Goal: Navigation & Orientation: Find specific page/section

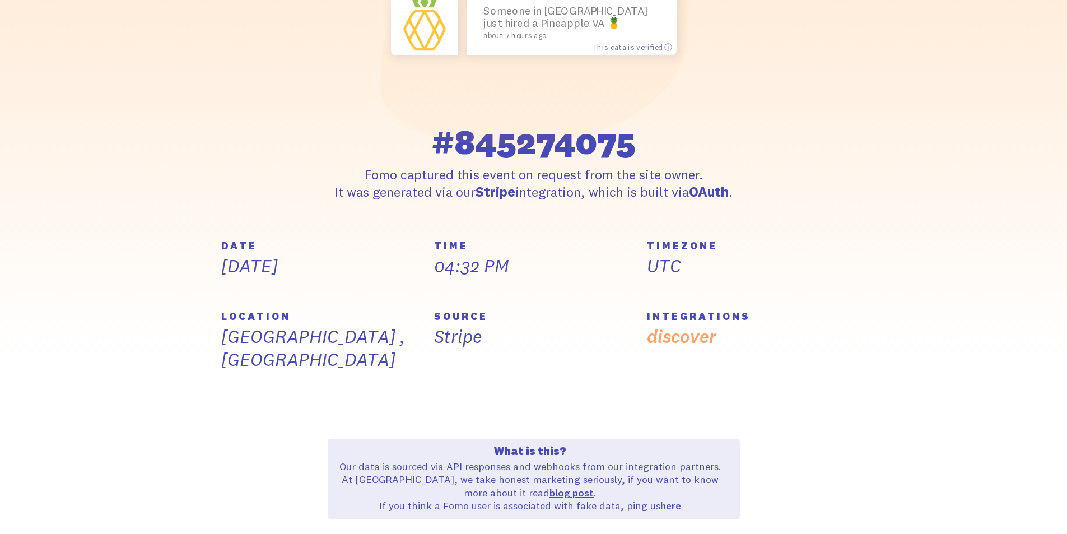
scroll to position [224, 0]
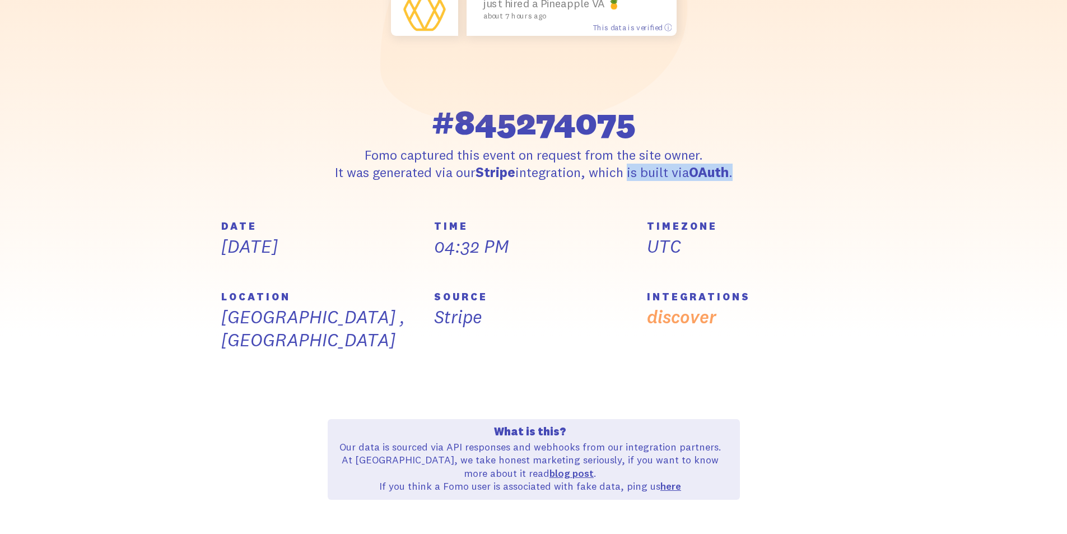
drag, startPoint x: 624, startPoint y: 172, endPoint x: 742, endPoint y: 170, distance: 117.6
click at [742, 170] on div "Someone in [GEOGRAPHIC_DATA] just hired a Pineapple VA 🍍 about 7 hours ago This…" at bounding box center [534, 26] width 426 height 307
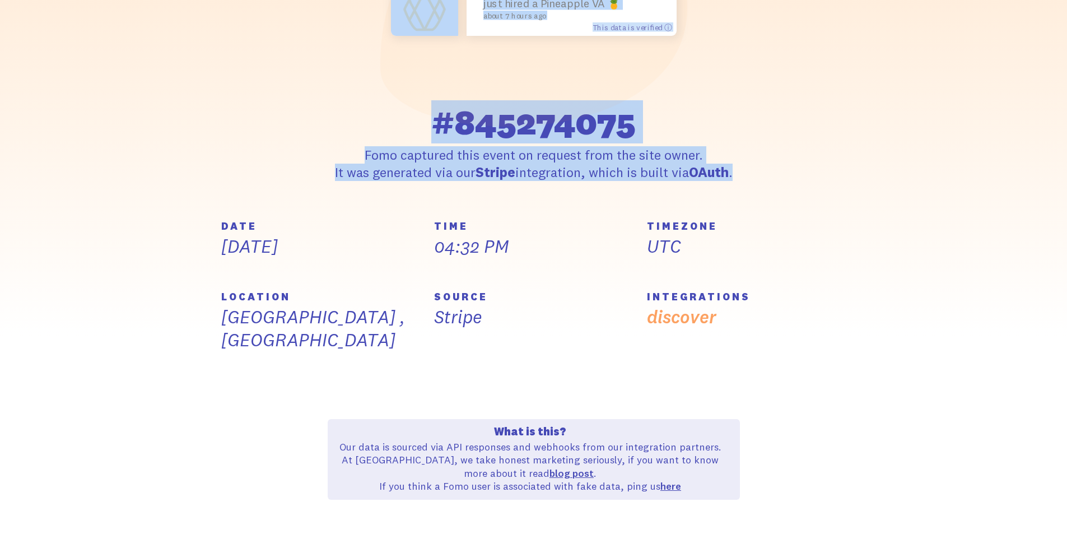
drag, startPoint x: 758, startPoint y: 172, endPoint x: 330, endPoint y: 119, distance: 431.0
click at [330, 119] on div "Someone in [GEOGRAPHIC_DATA] just hired a Pineapple VA 🍍 about 7 hours ago This…" at bounding box center [533, 26] width 638 height 307
click at [330, 119] on div "Someone in [GEOGRAPHIC_DATA] just hired a Pineapple VA 🍍 about 7 hours ago This…" at bounding box center [534, 2] width 412 height 258
drag, startPoint x: 482, startPoint y: 120, endPoint x: 765, endPoint y: 192, distance: 292.2
click at [765, 192] on section "Someone in [GEOGRAPHIC_DATA] just hired a Pineapple VA 🍍 about 7 hours ago This…" at bounding box center [533, 27] width 1067 height 388
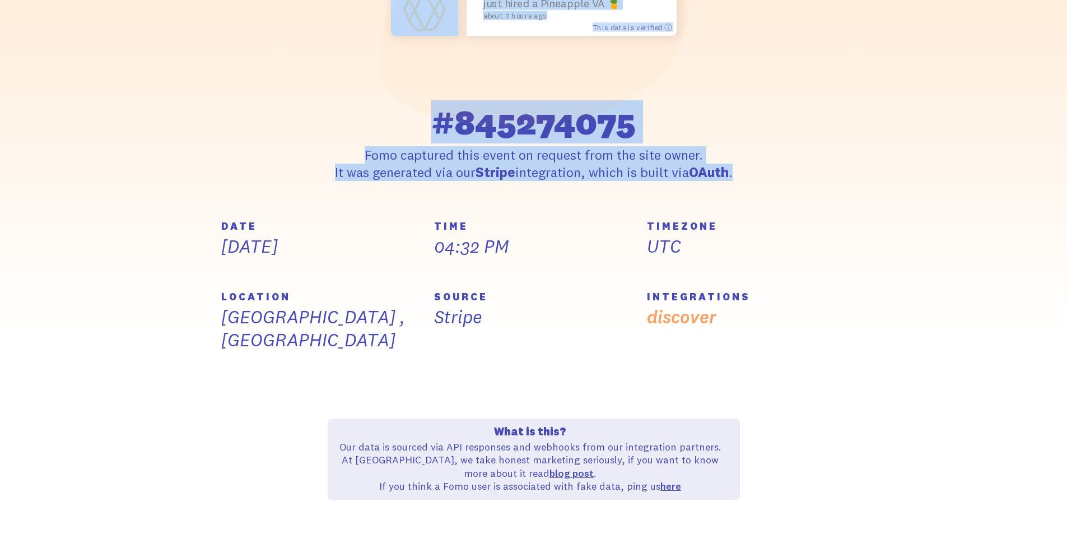
click at [765, 192] on section "Someone in [GEOGRAPHIC_DATA] just hired a Pineapple VA 🍍 about 7 hours ago This…" at bounding box center [533, 27] width 1067 height 388
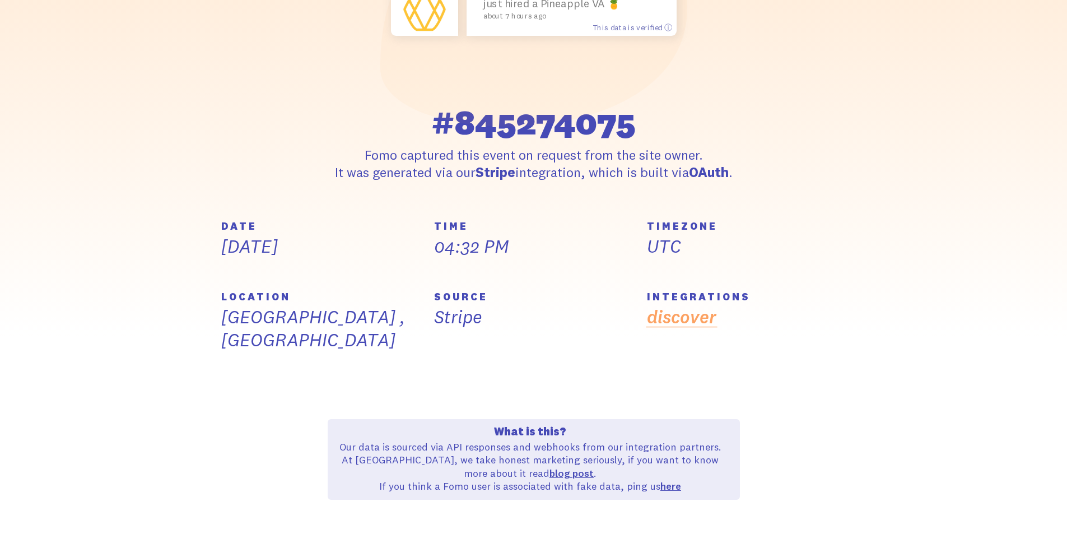
click at [688, 326] on link "discover" at bounding box center [681, 317] width 69 height 22
